Goal: Task Accomplishment & Management: Manage account settings

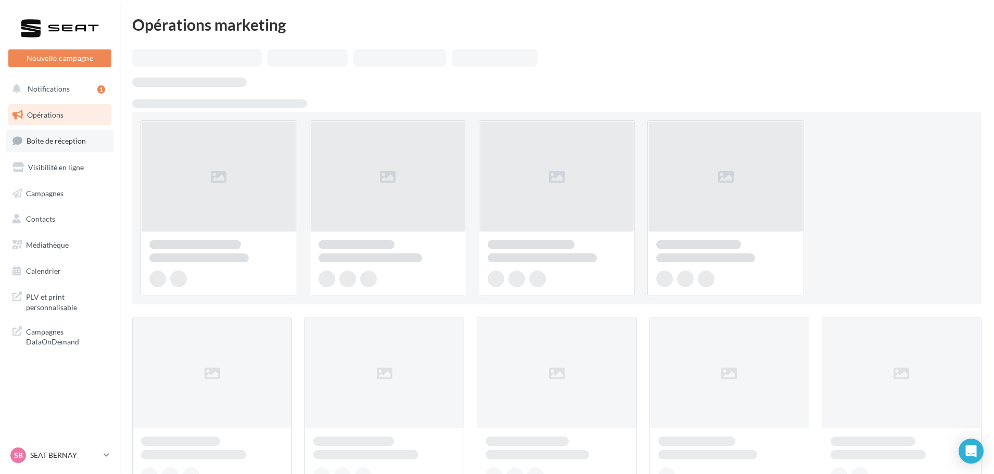
click at [53, 132] on link "Boîte de réception" at bounding box center [59, 141] width 107 height 22
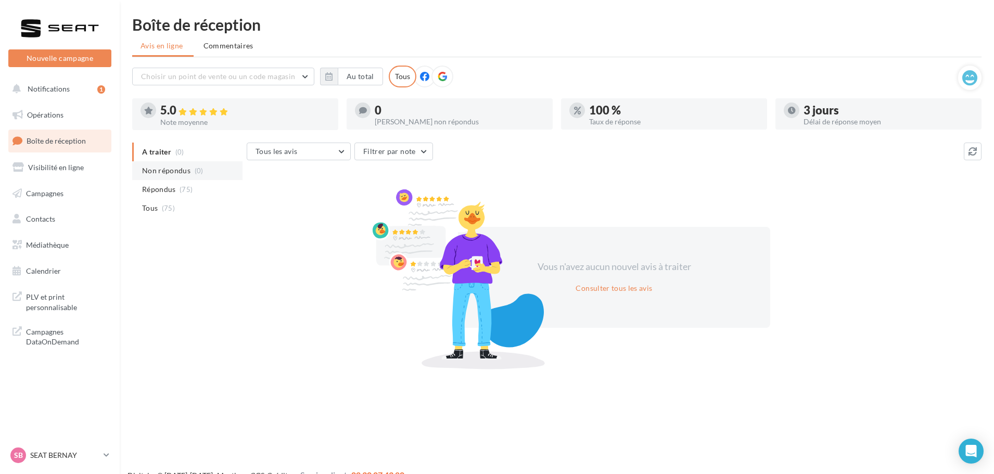
click at [166, 174] on span "Non répondus" at bounding box center [166, 171] width 48 height 10
click at [50, 458] on p "SEAT BERNAY" at bounding box center [64, 455] width 69 height 10
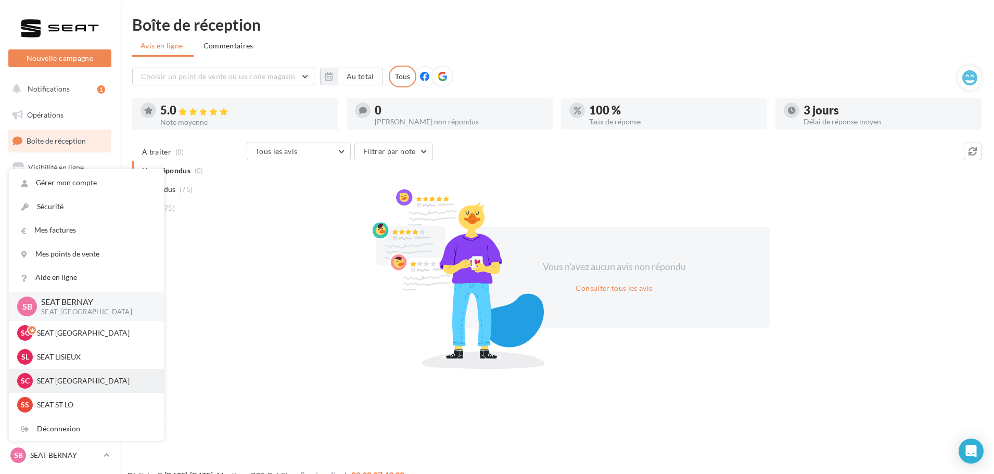
click at [70, 376] on p "SEAT [GEOGRAPHIC_DATA]" at bounding box center [94, 381] width 115 height 10
